Goal: Task Accomplishment & Management: Manage account settings

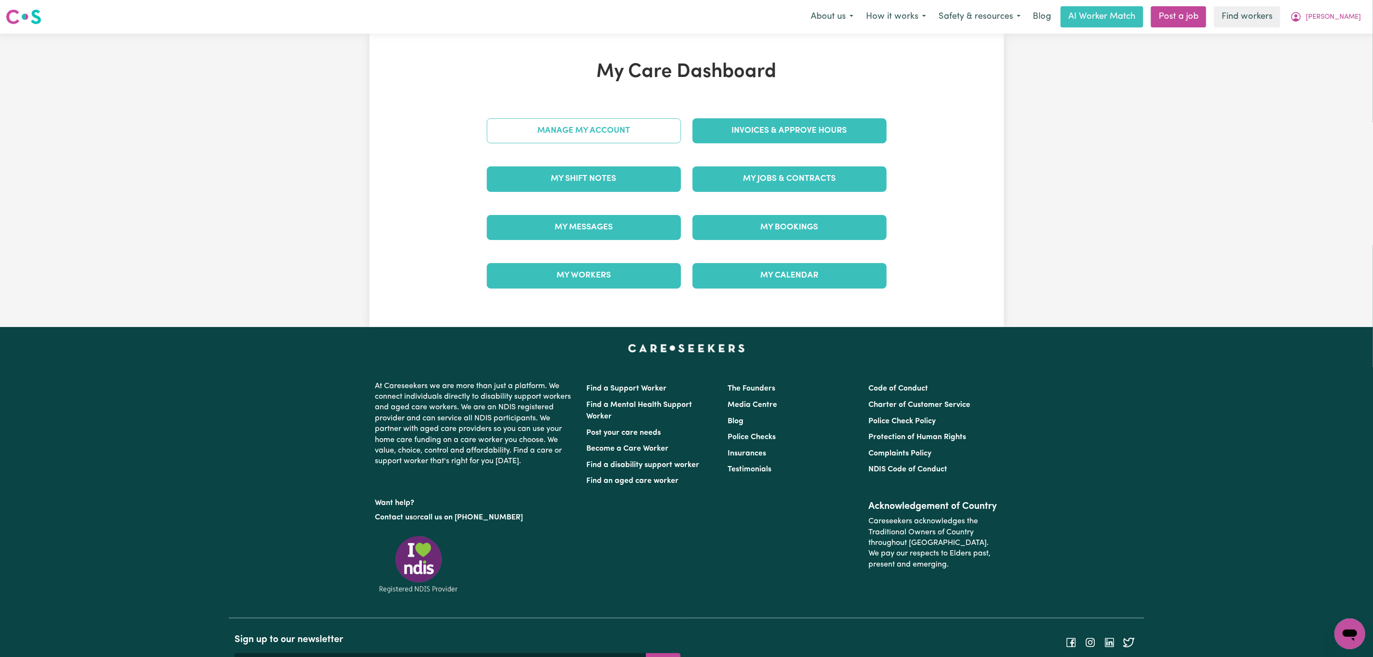
click at [525, 137] on link "Manage My Account" at bounding box center [584, 130] width 194 height 25
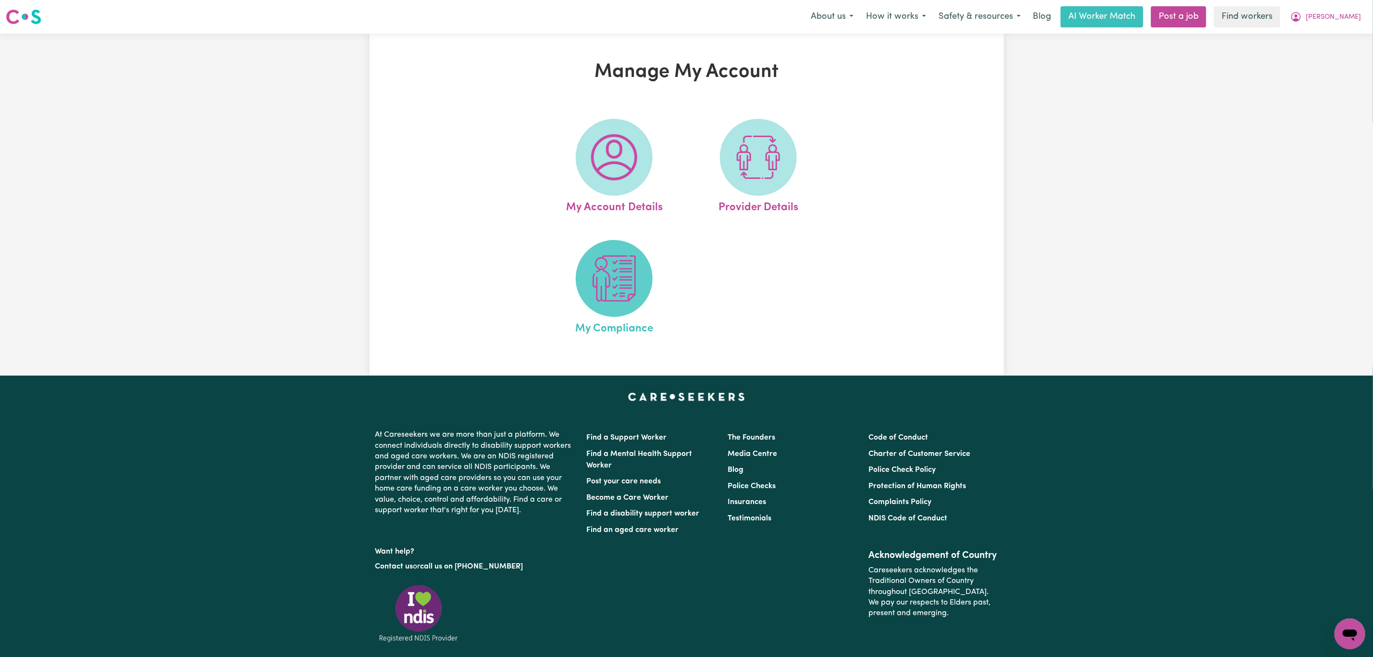
click at [627, 270] on img at bounding box center [614, 278] width 46 height 46
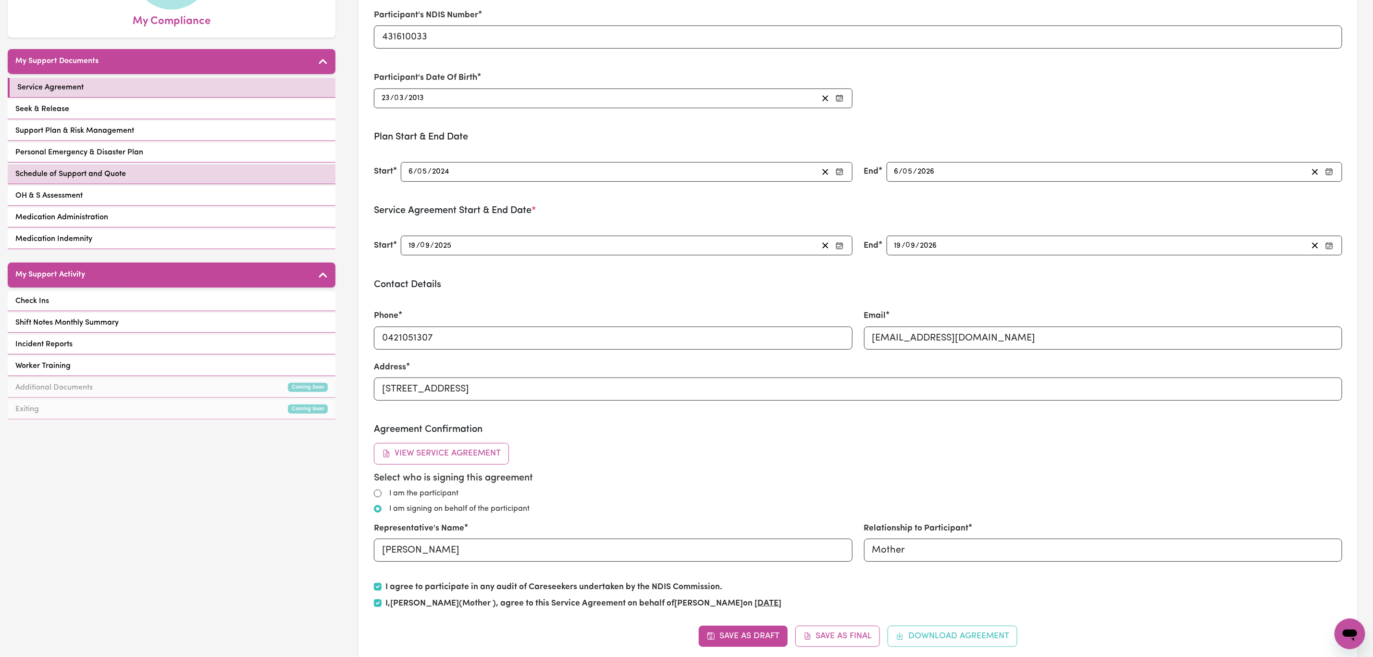
scroll to position [144, 0]
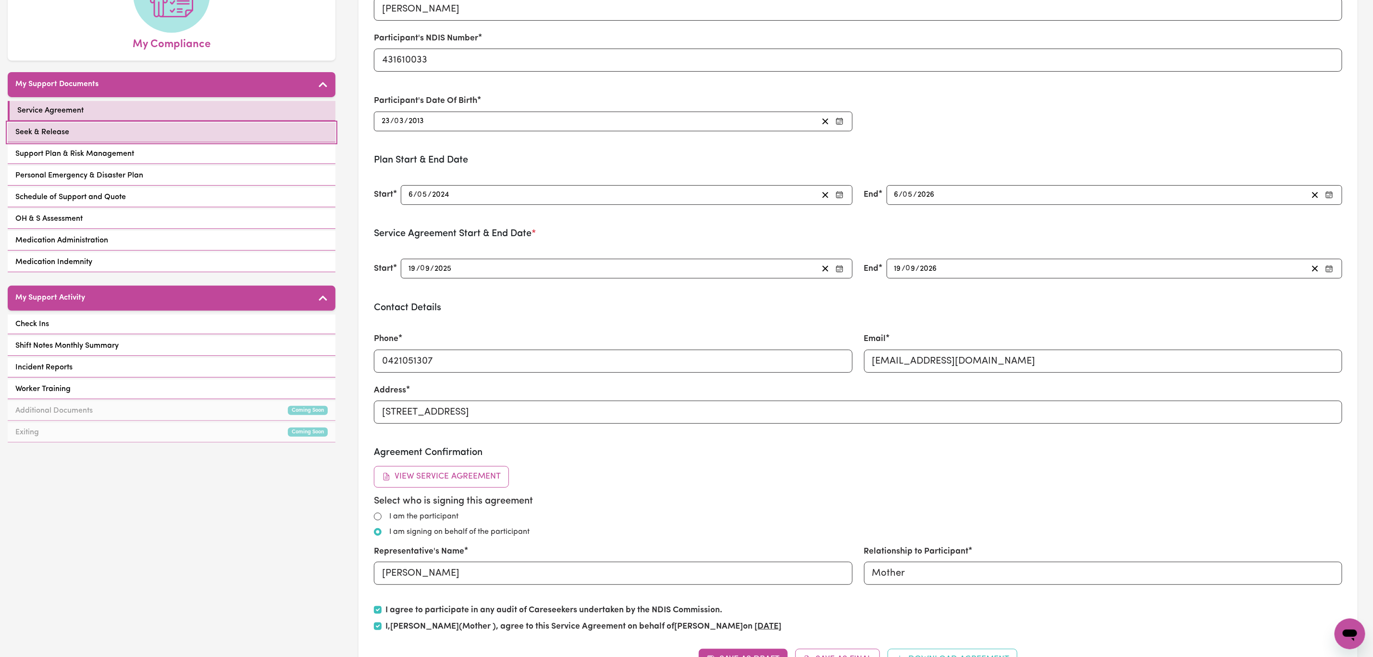
click at [195, 127] on link "Seek & Release" at bounding box center [172, 133] width 328 height 20
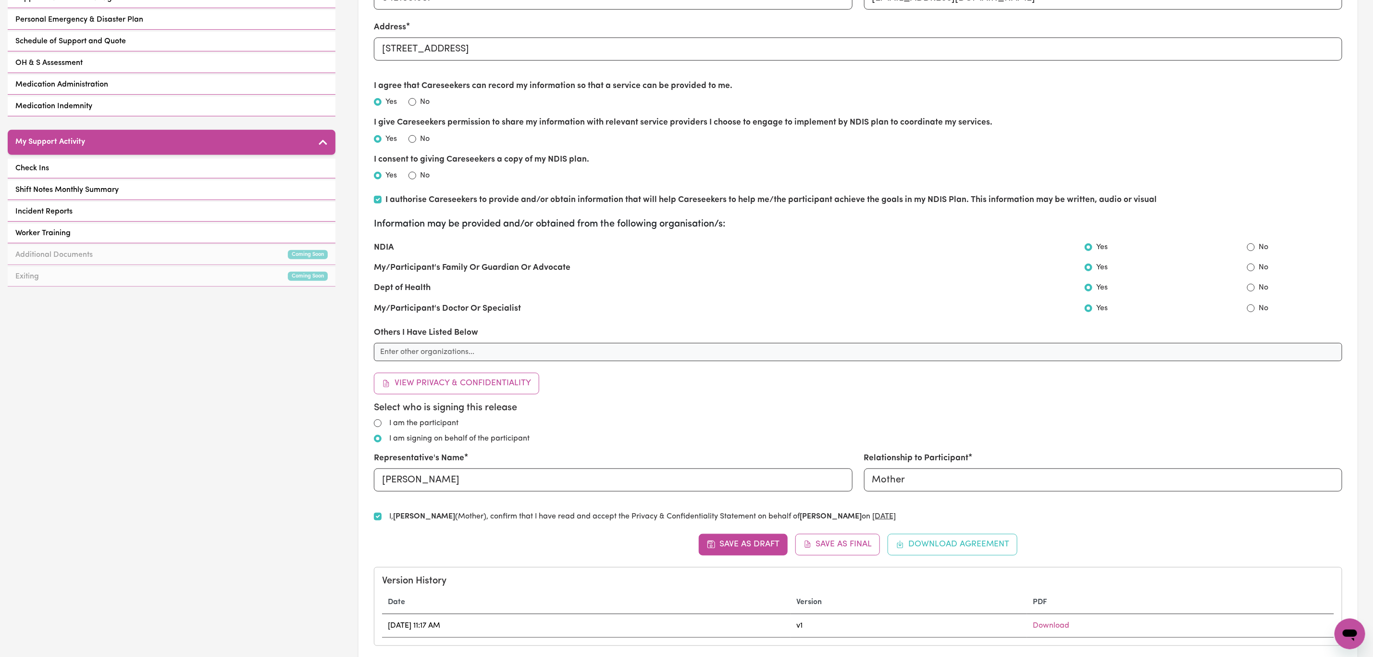
scroll to position [360, 0]
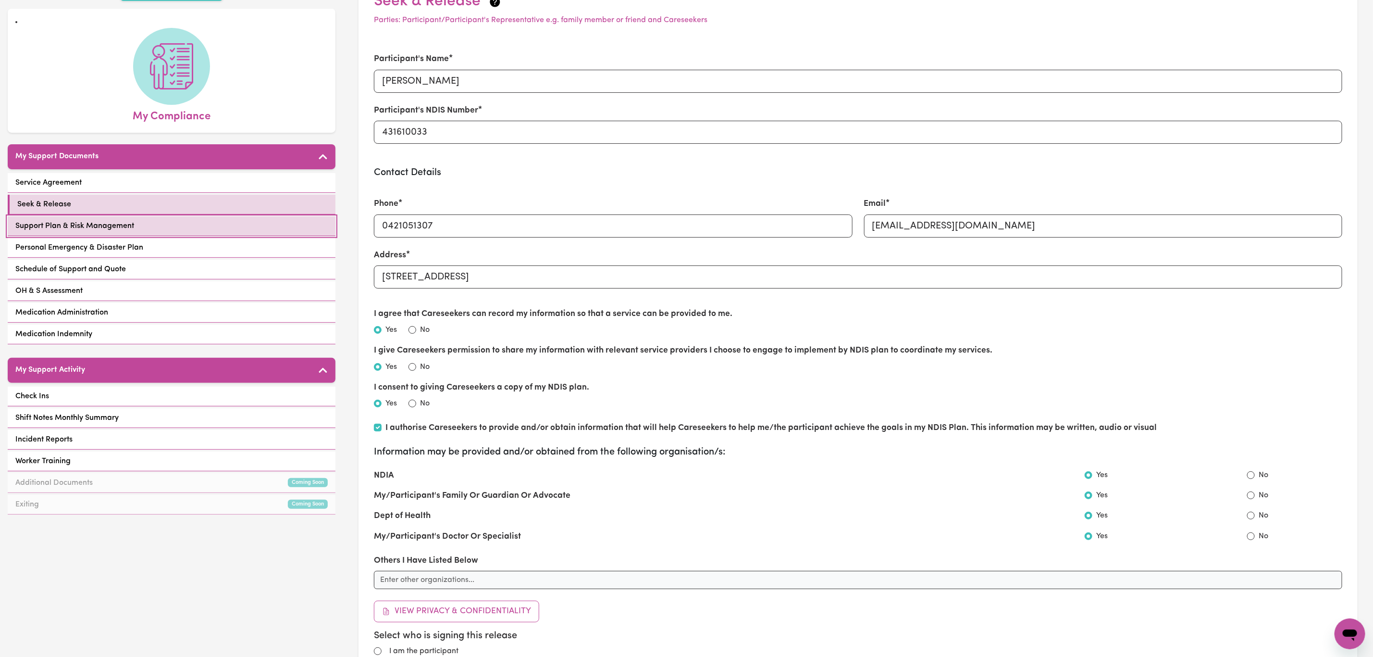
click at [160, 216] on link "Support Plan & Risk Management" at bounding box center [172, 226] width 328 height 20
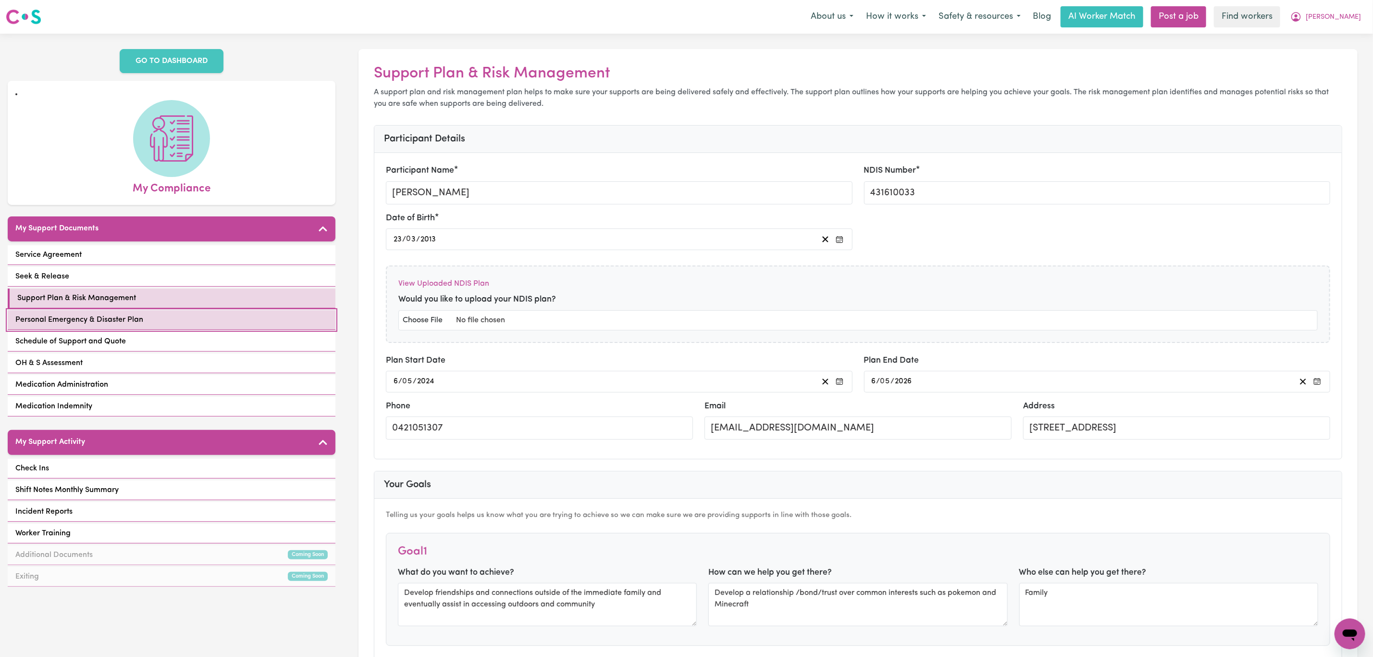
click at [121, 314] on span "Personal Emergency & Disaster Plan" at bounding box center [79, 320] width 128 height 12
select select "postpone"
select select "phone"
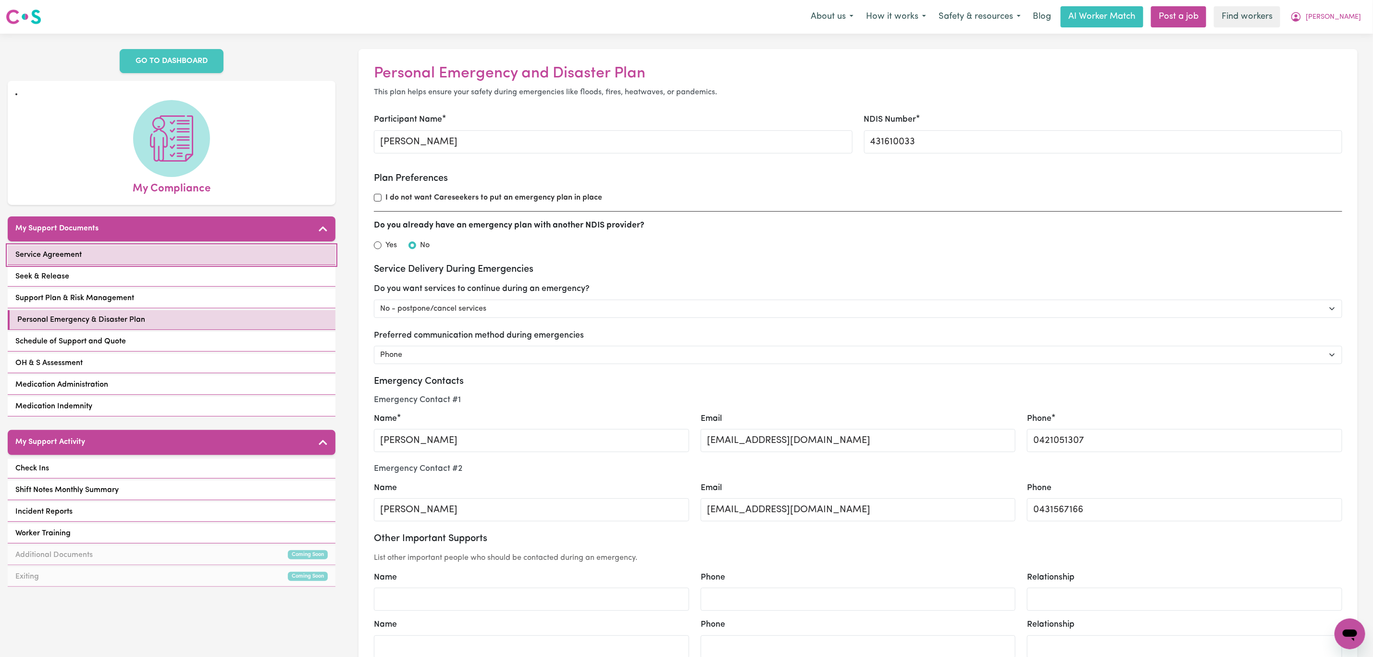
click at [131, 250] on link "Service Agreement" at bounding box center [172, 255] width 328 height 20
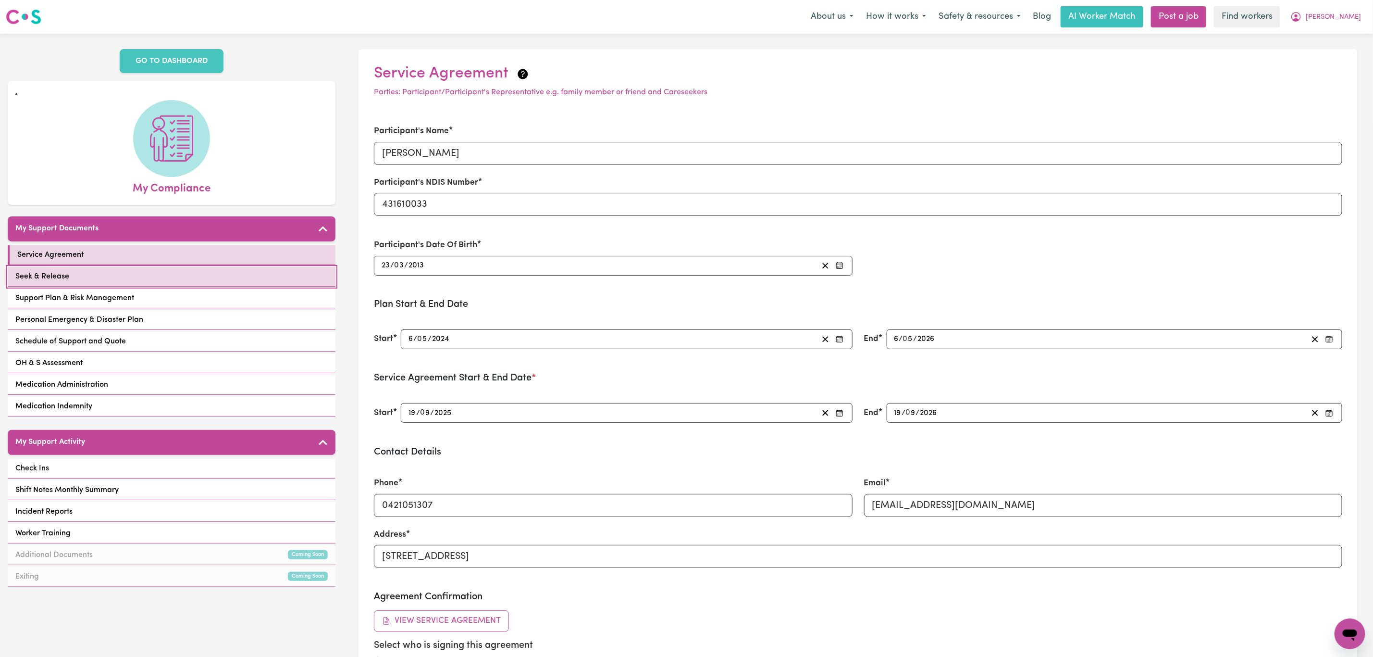
click at [161, 267] on link "Seek & Release" at bounding box center [172, 277] width 328 height 20
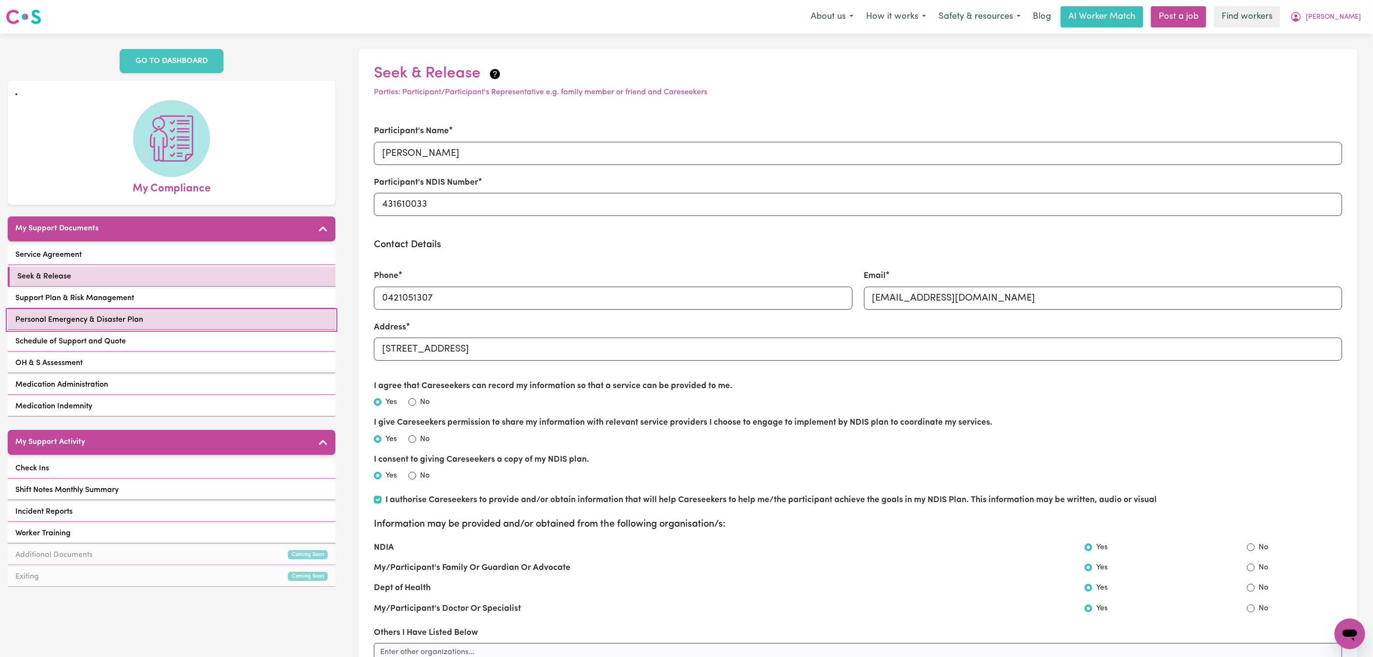
click at [120, 314] on span "Personal Emergency & Disaster Plan" at bounding box center [79, 320] width 128 height 12
select select "postpone"
select select "phone"
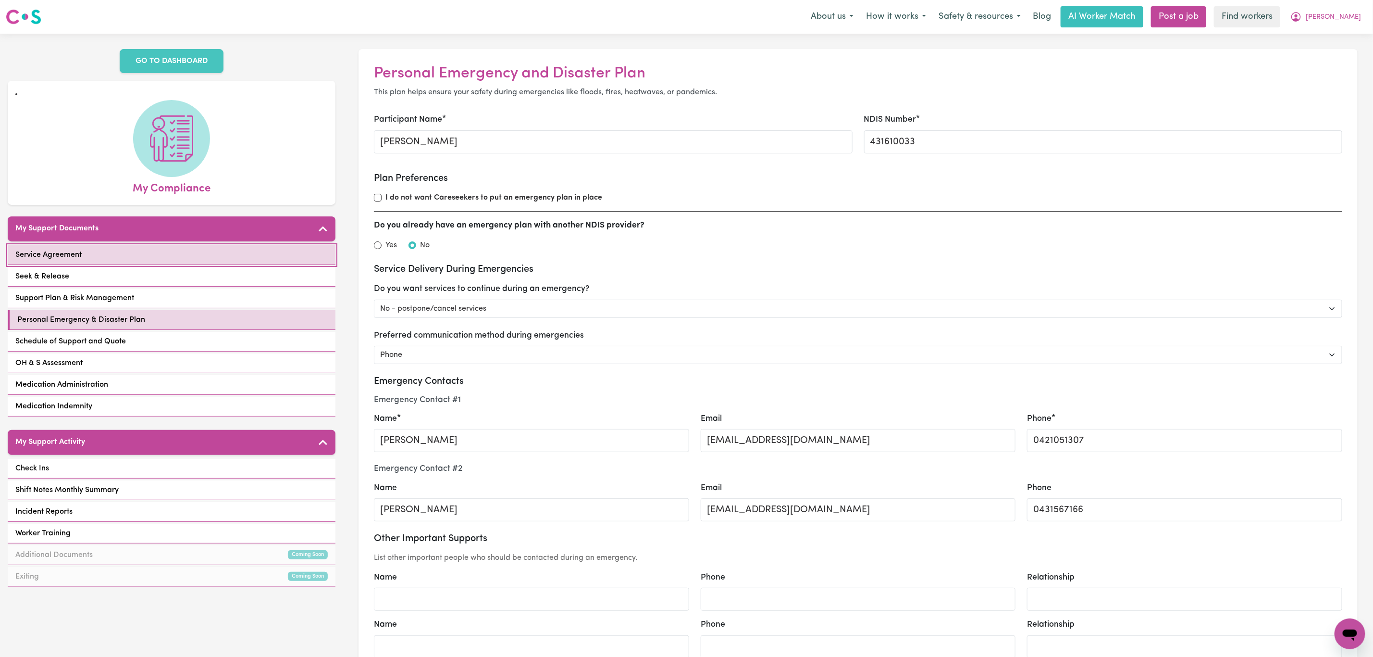
click at [134, 248] on link "Service Agreement" at bounding box center [172, 255] width 328 height 20
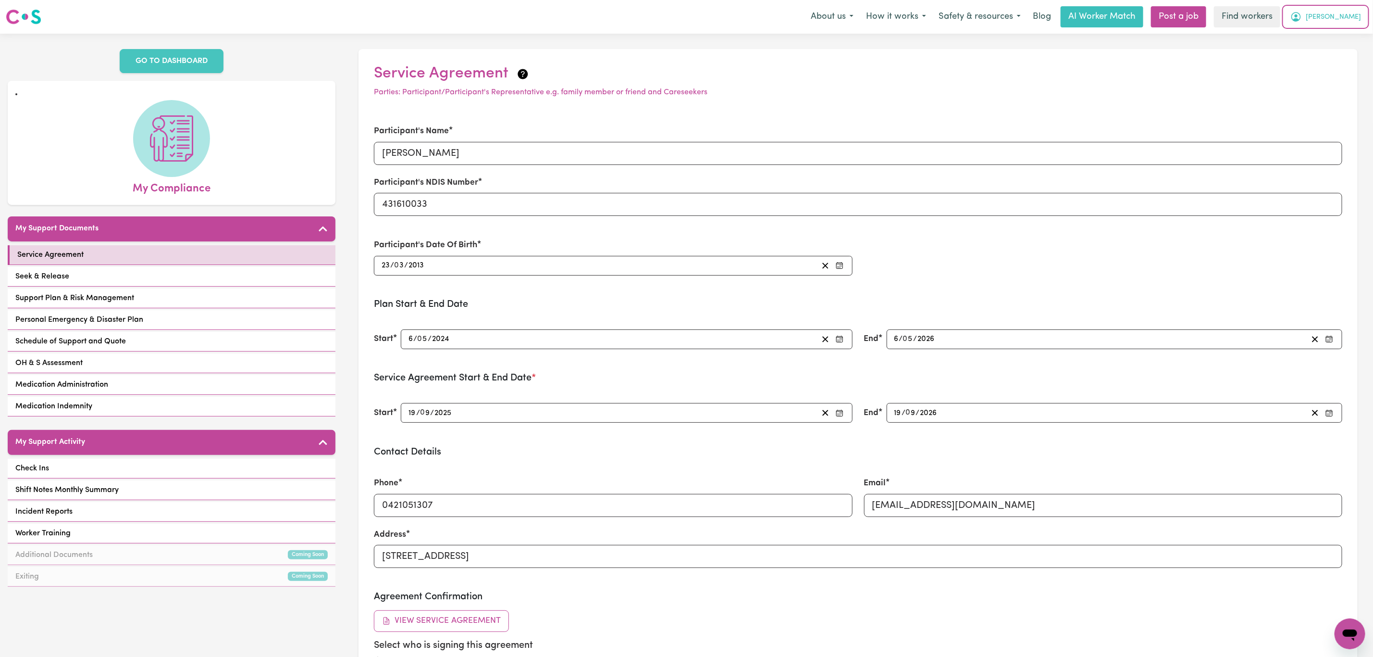
click at [1350, 19] on span "[PERSON_NAME]" at bounding box center [1333, 17] width 55 height 11
click at [1328, 35] on link "My Dashboard" at bounding box center [1329, 37] width 76 height 18
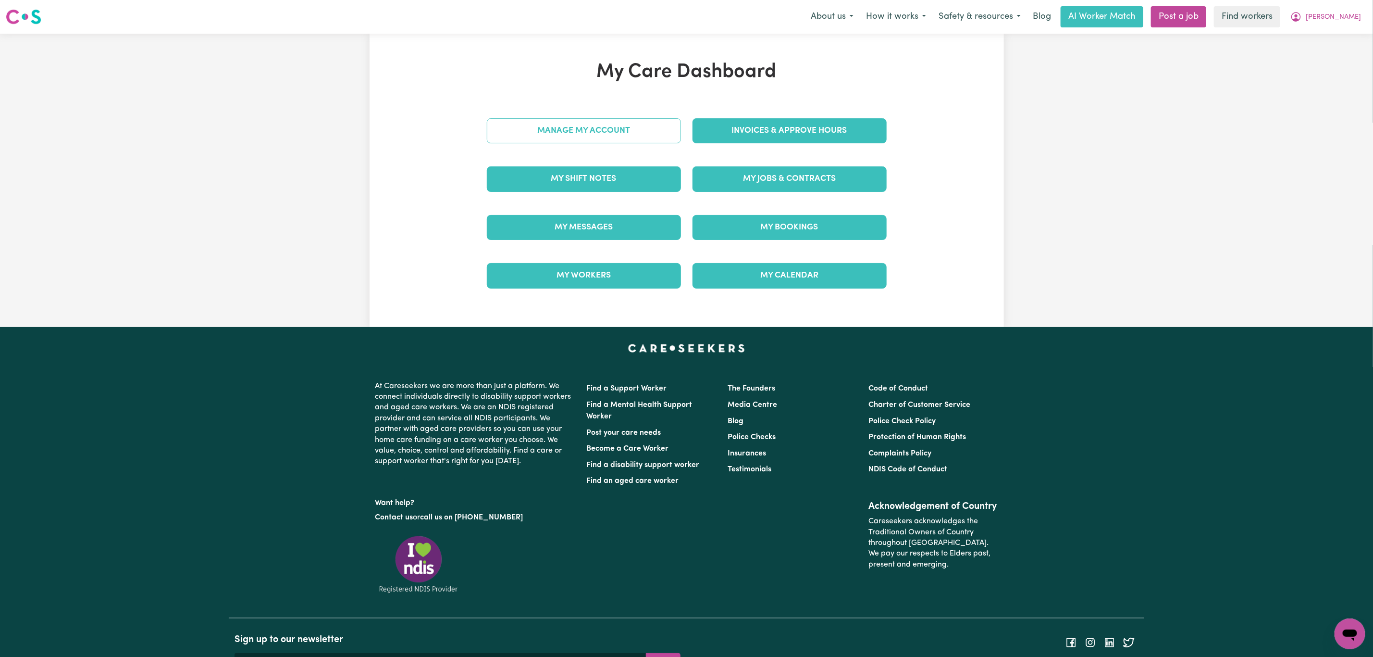
click at [593, 126] on link "Manage My Account" at bounding box center [584, 130] width 194 height 25
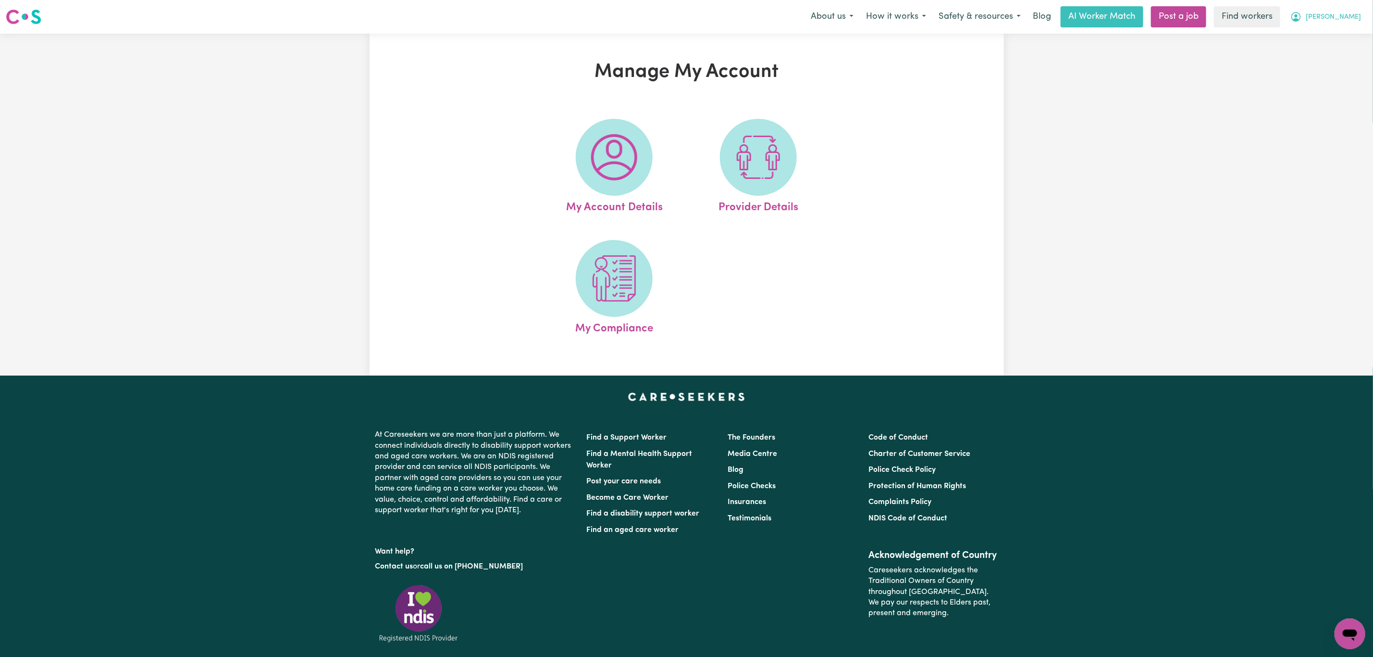
click at [1343, 21] on span "[PERSON_NAME]" at bounding box center [1333, 17] width 55 height 11
click at [1334, 57] on link "Logout" at bounding box center [1329, 55] width 76 height 18
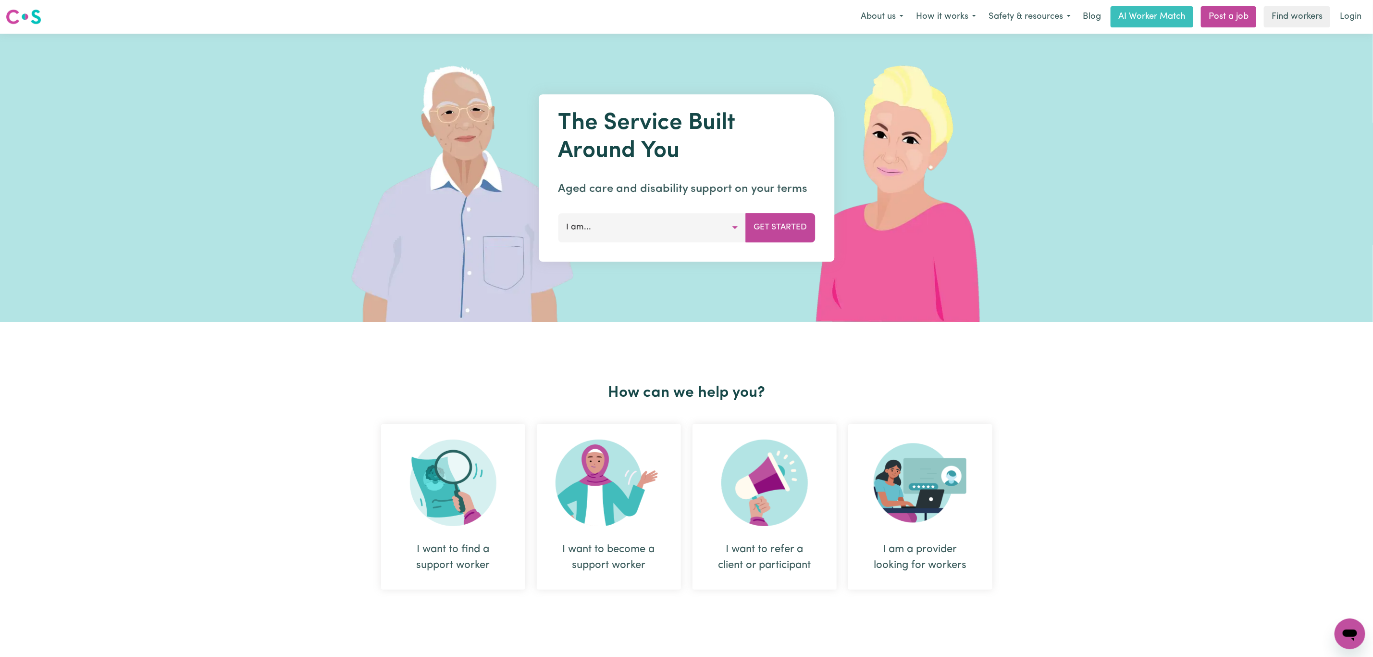
click at [1354, 20] on link "Login" at bounding box center [1350, 16] width 33 height 21
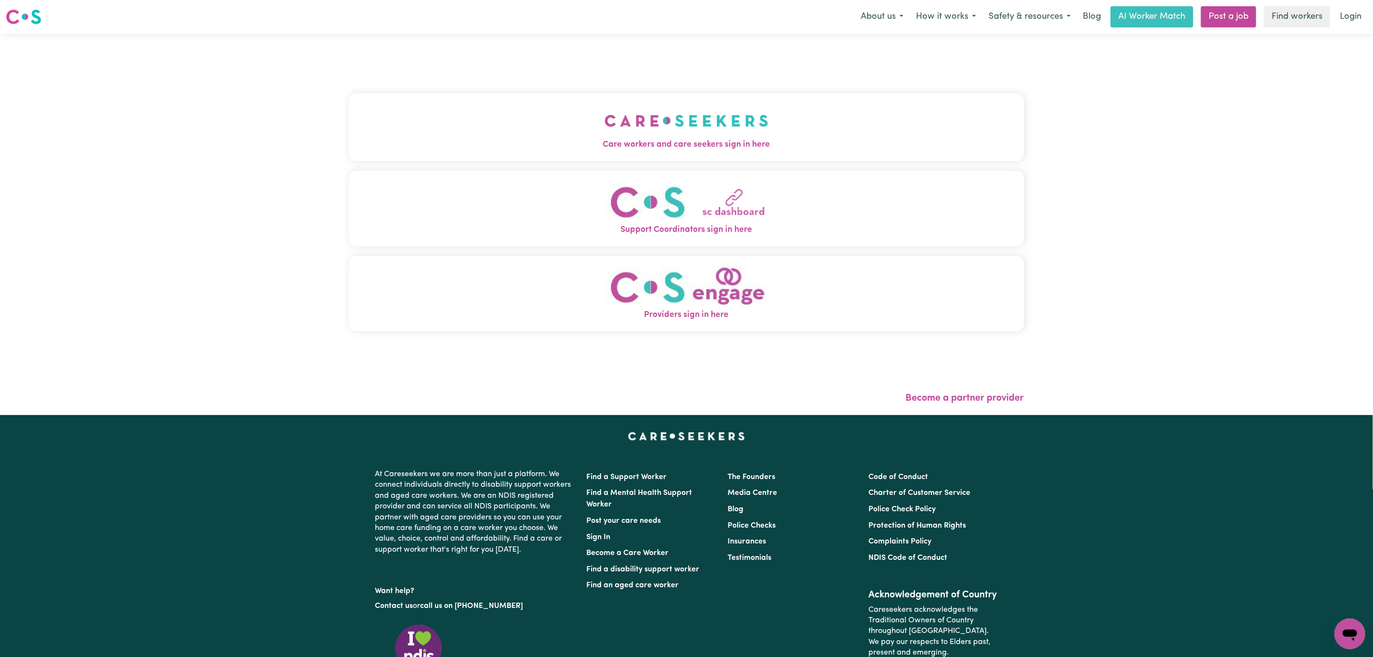
click at [473, 128] on button "Care workers and care seekers sign in here" at bounding box center [686, 126] width 675 height 67
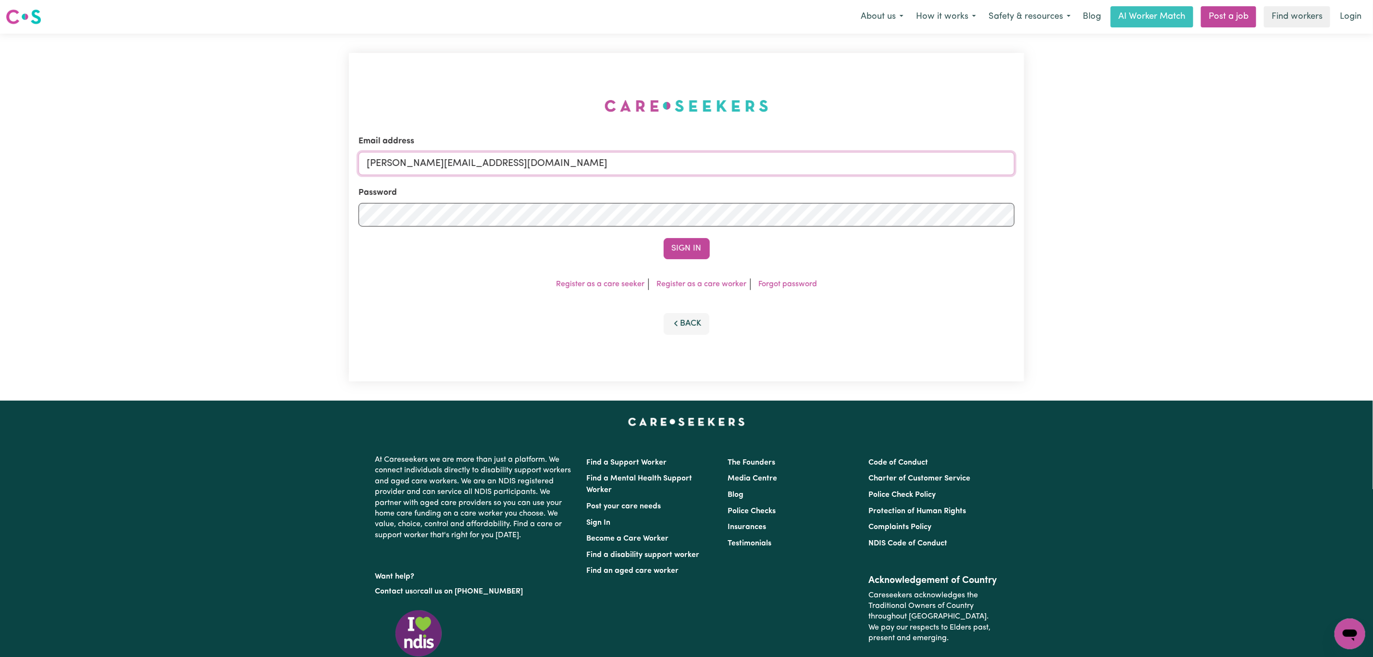
click at [478, 159] on input "[PERSON_NAME][EMAIL_ADDRESS][DOMAIN_NAME]" at bounding box center [687, 163] width 656 height 23
drag, startPoint x: 418, startPoint y: 162, endPoint x: 679, endPoint y: 198, distance: 263.5
click at [691, 169] on input "superuser~[EMAIL_ADDRESS][DOMAIN_NAME]" at bounding box center [687, 163] width 656 height 23
type input "superuser~[EMAIL_ADDRESS][DOMAIN_NAME]"
click at [683, 236] on form "Email address superuser~[EMAIL_ADDRESS][DOMAIN_NAME] Password Sign In" at bounding box center [687, 197] width 656 height 124
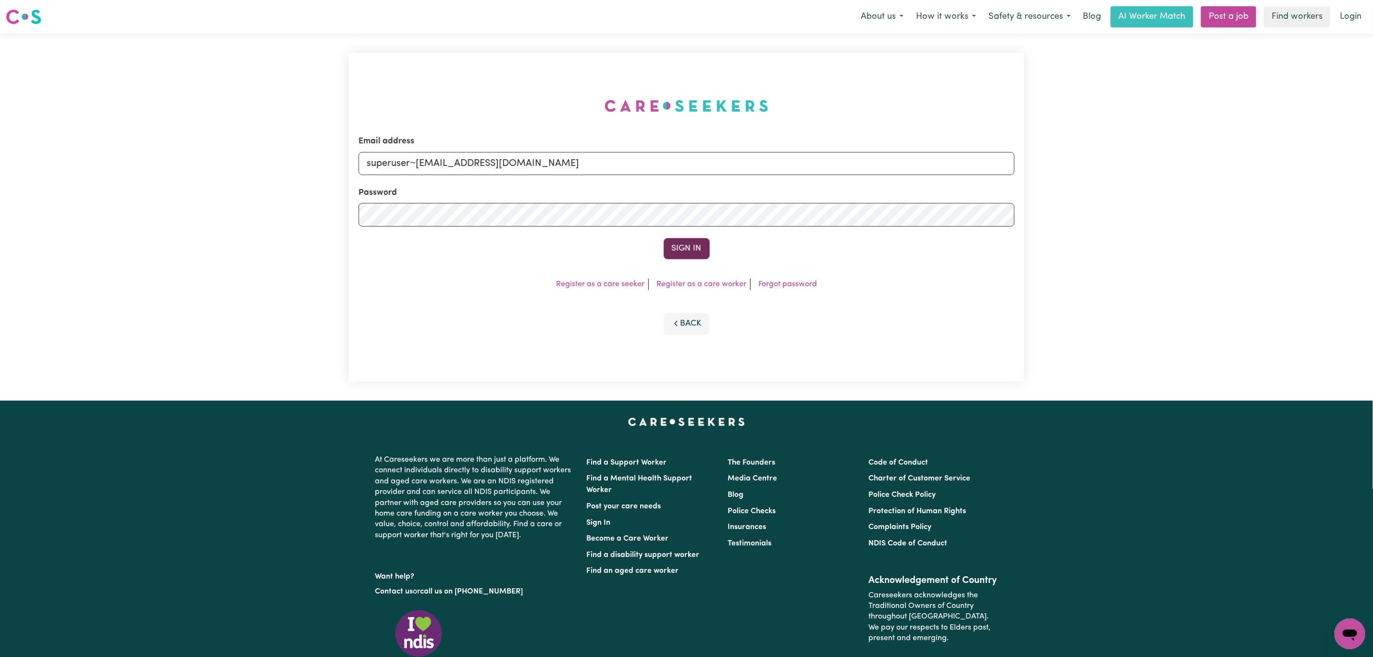
click at [685, 248] on button "Sign In" at bounding box center [687, 248] width 46 height 21
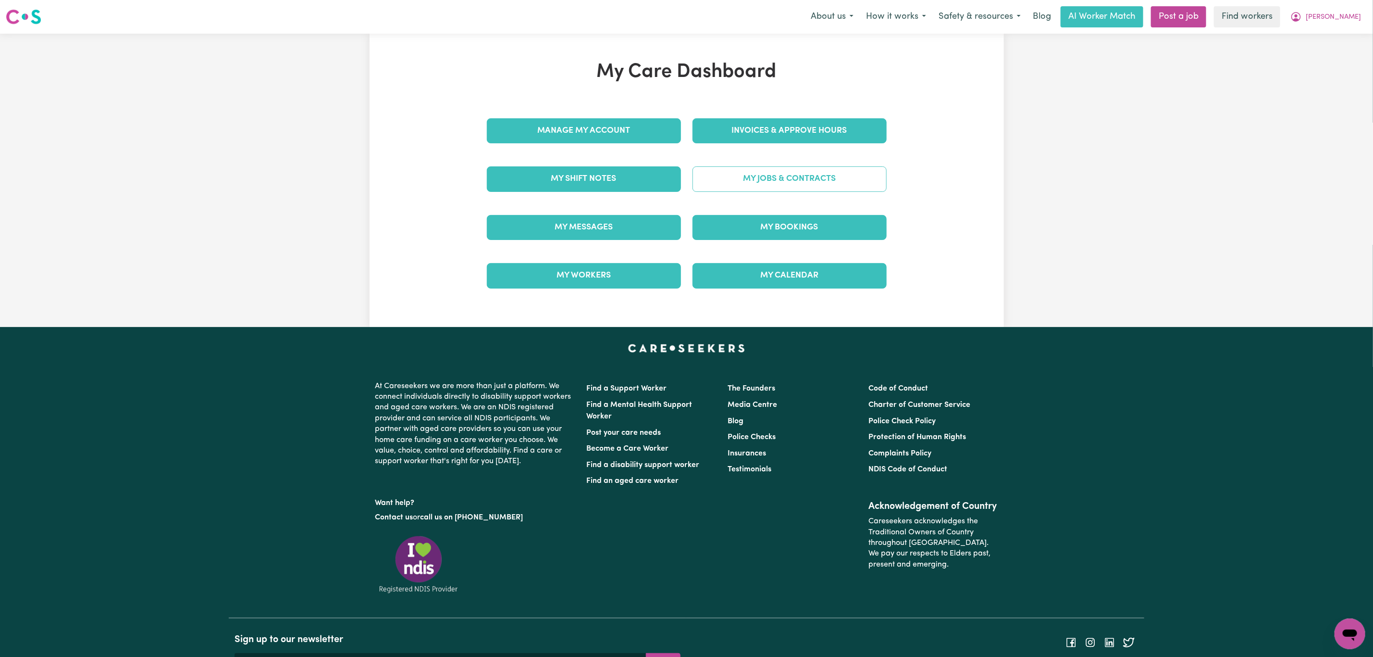
click at [747, 183] on link "My Jobs & Contracts" at bounding box center [790, 178] width 194 height 25
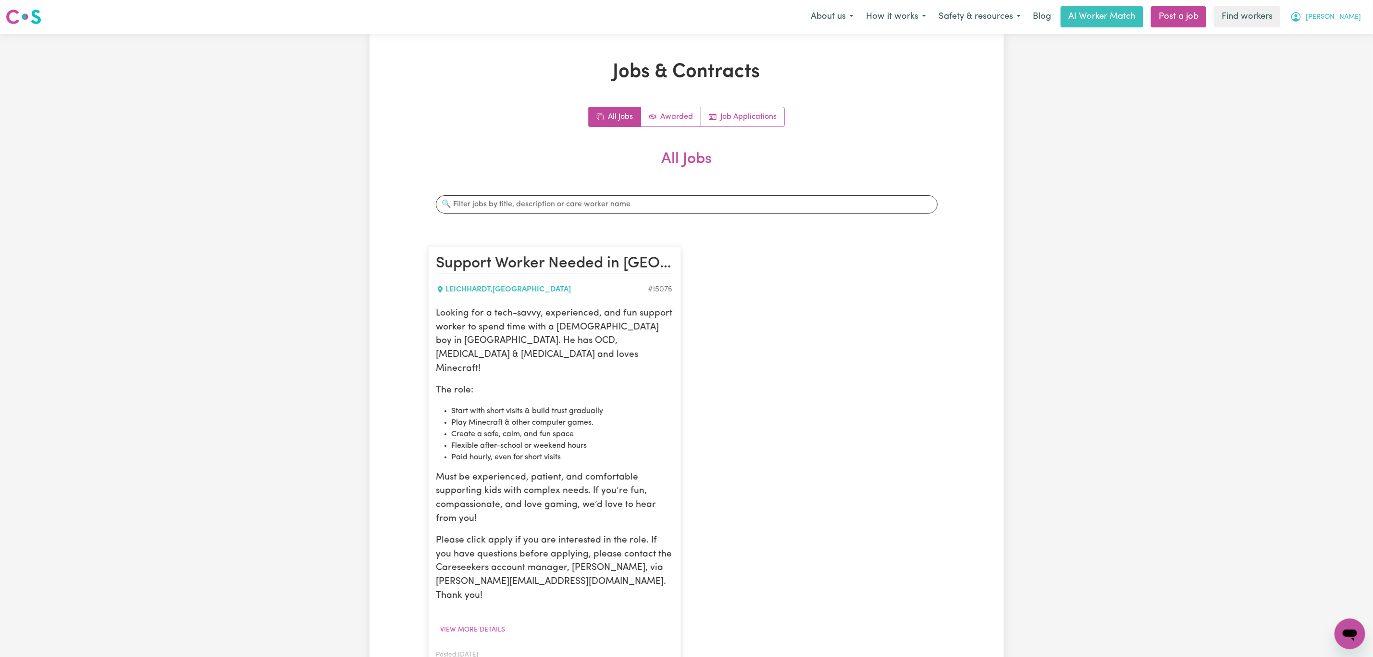
click at [1343, 12] on span "[PERSON_NAME]" at bounding box center [1333, 17] width 55 height 11
click at [1325, 37] on link "My Dashboard" at bounding box center [1329, 37] width 76 height 18
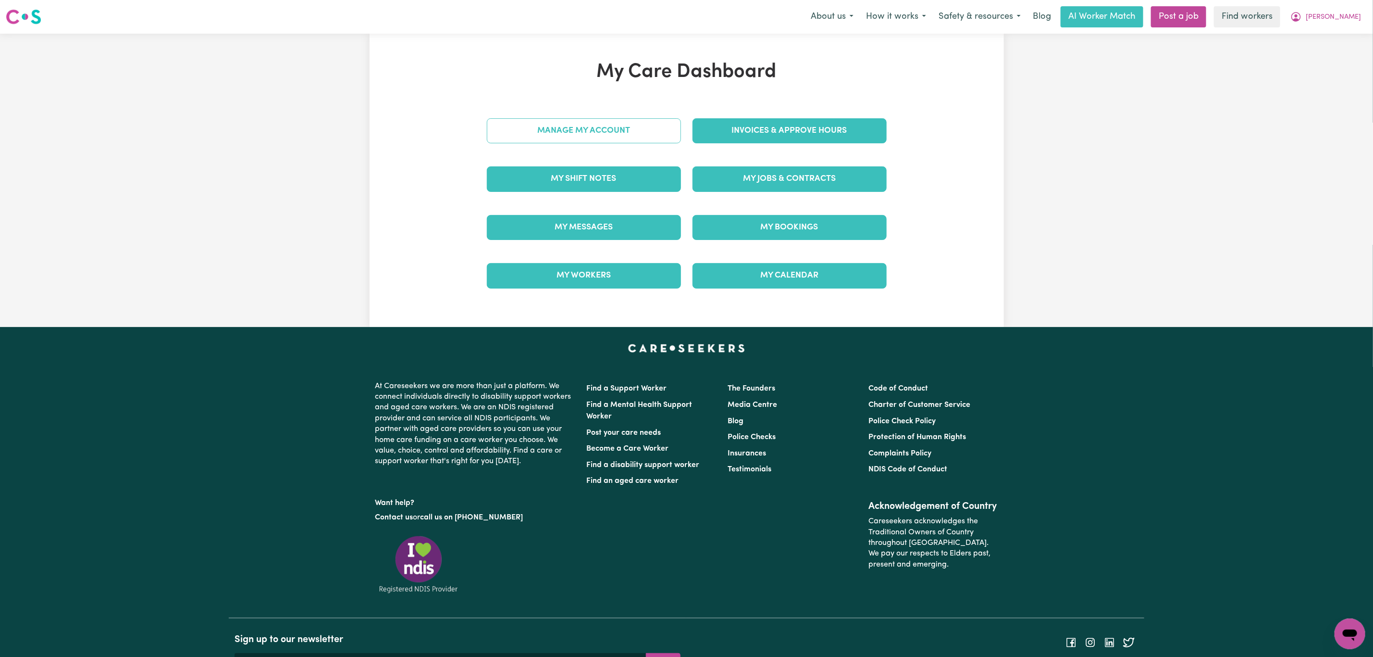
click at [589, 133] on link "Manage My Account" at bounding box center [584, 130] width 194 height 25
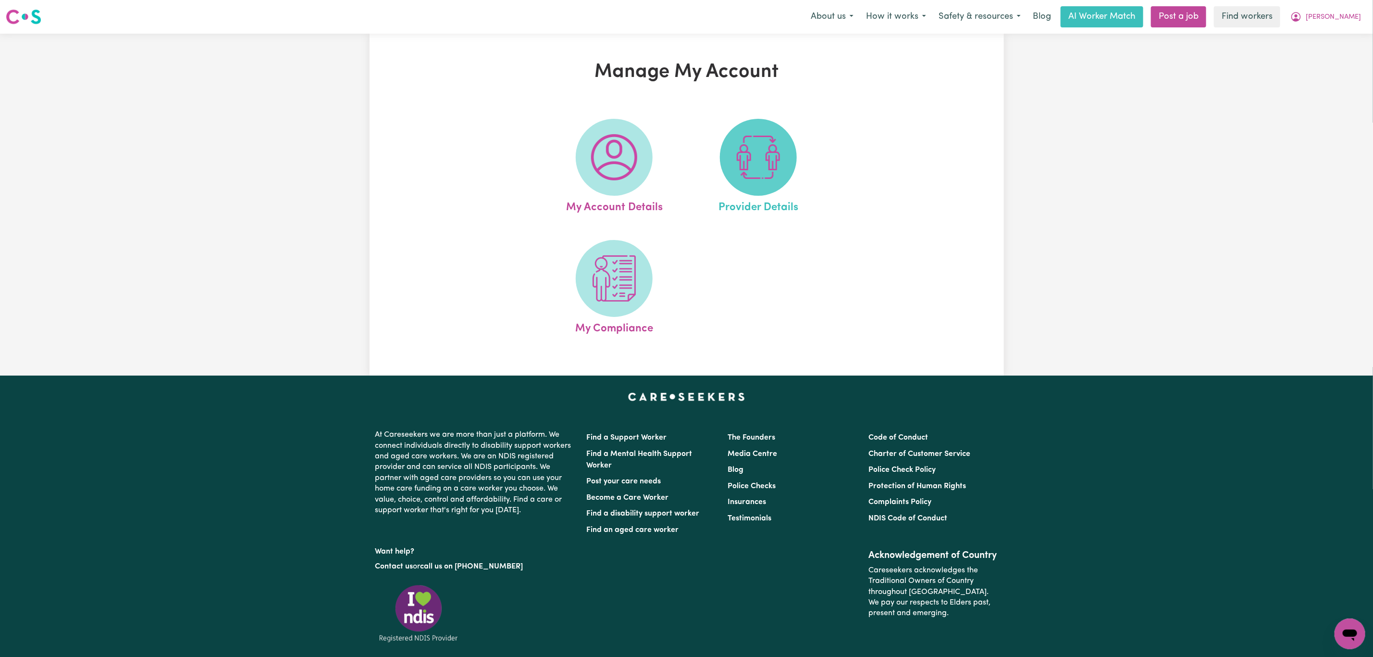
click at [722, 149] on span at bounding box center [758, 157] width 77 height 77
select select "NDIS_FUNDING_SELF_MANAGED"
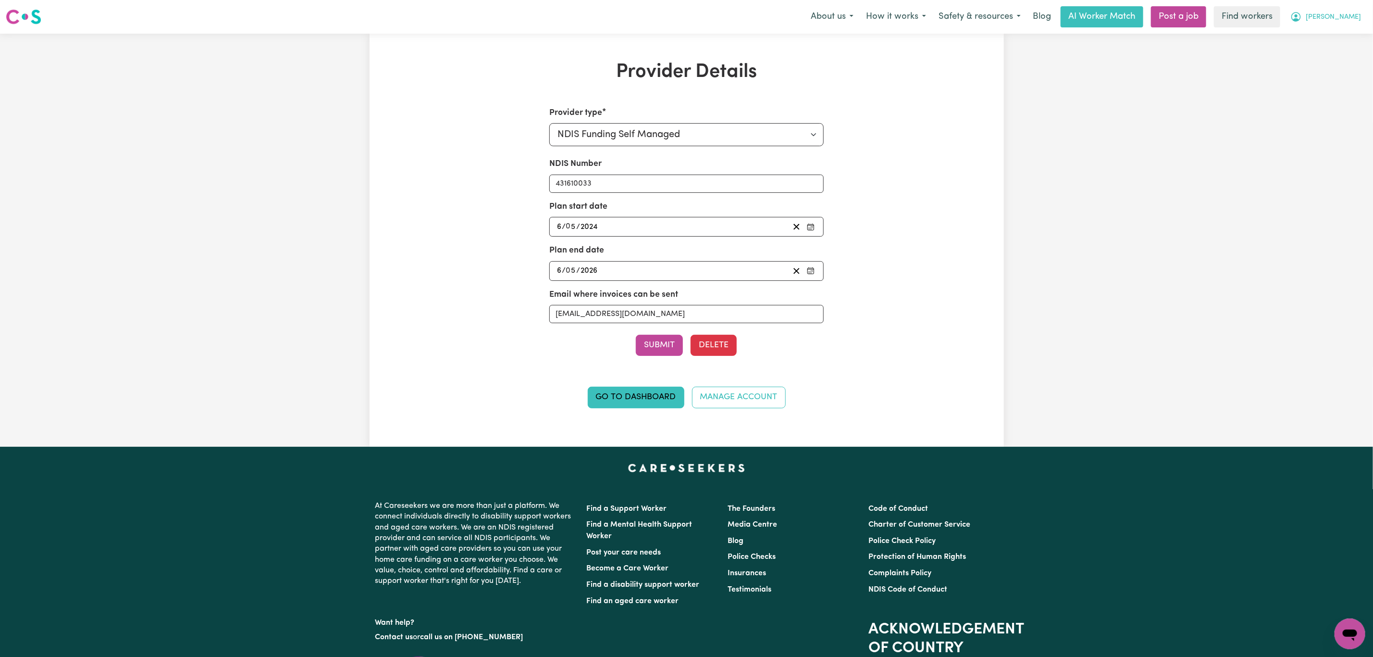
click at [1348, 12] on span "[PERSON_NAME]" at bounding box center [1333, 17] width 55 height 11
click at [1327, 48] on link "Logout" at bounding box center [1329, 55] width 76 height 18
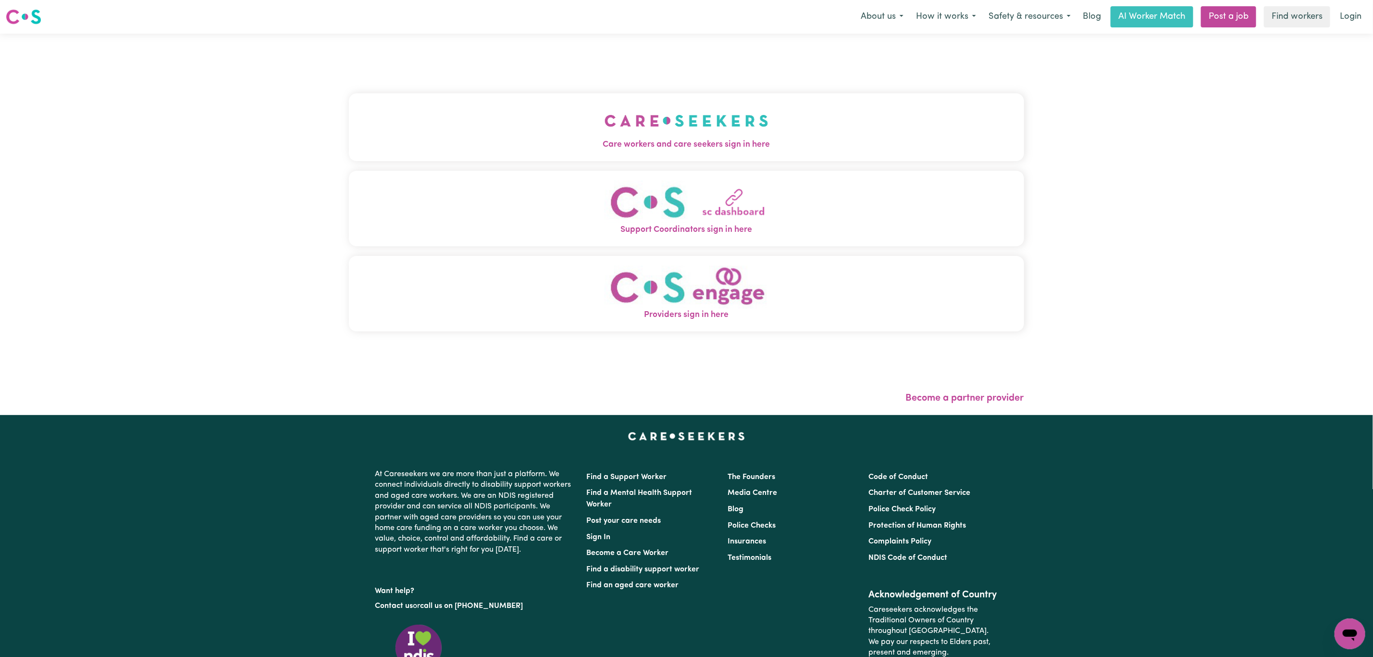
click at [905, 106] on button "Care workers and care seekers sign in here" at bounding box center [686, 126] width 675 height 67
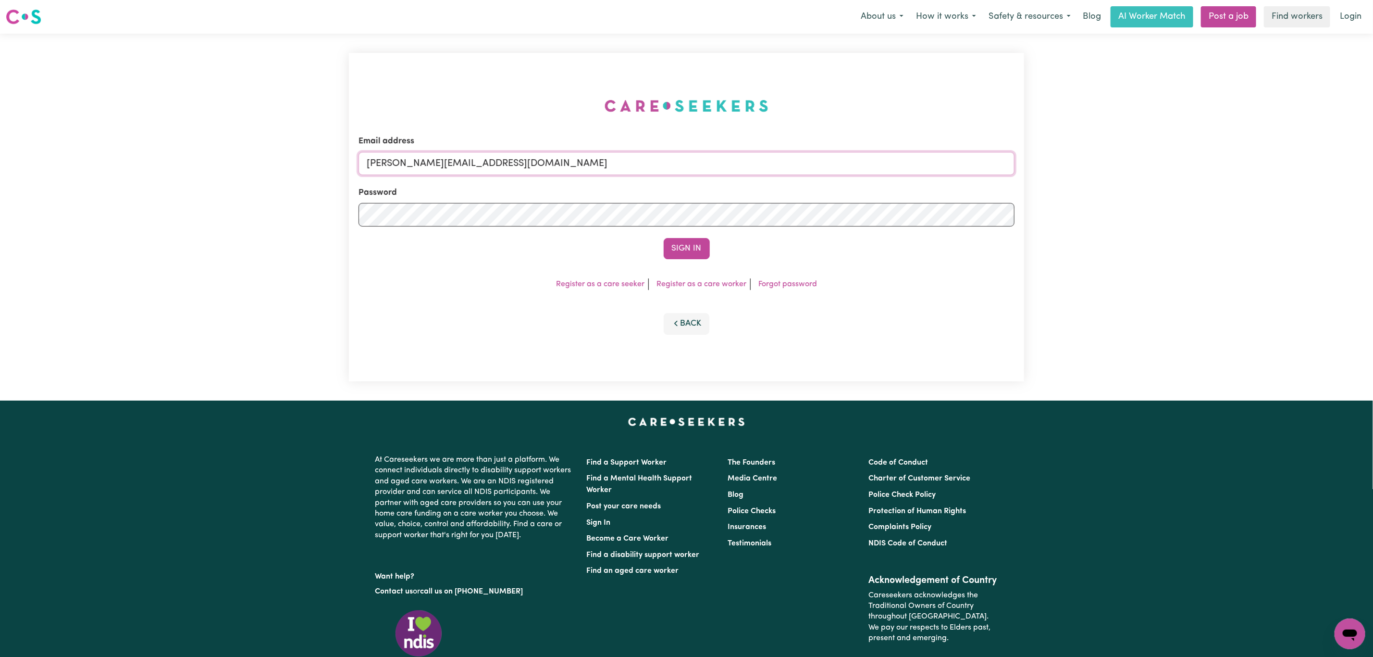
click at [451, 166] on input "[PERSON_NAME][EMAIL_ADDRESS][DOMAIN_NAME]" at bounding box center [687, 163] width 656 height 23
drag, startPoint x: 421, startPoint y: 167, endPoint x: 750, endPoint y: 137, distance: 330.2
click at [722, 146] on div "Email address [EMAIL_ADDRESS][PERSON_NAME][DOMAIN_NAME]" at bounding box center [687, 154] width 656 height 39
type input "superuser~[PERSON_NAME][EMAIL_ADDRESS][PERSON_NAME][DOMAIN_NAME]"
click at [664, 238] on button "Sign In" at bounding box center [687, 248] width 46 height 21
